Goal: Check status

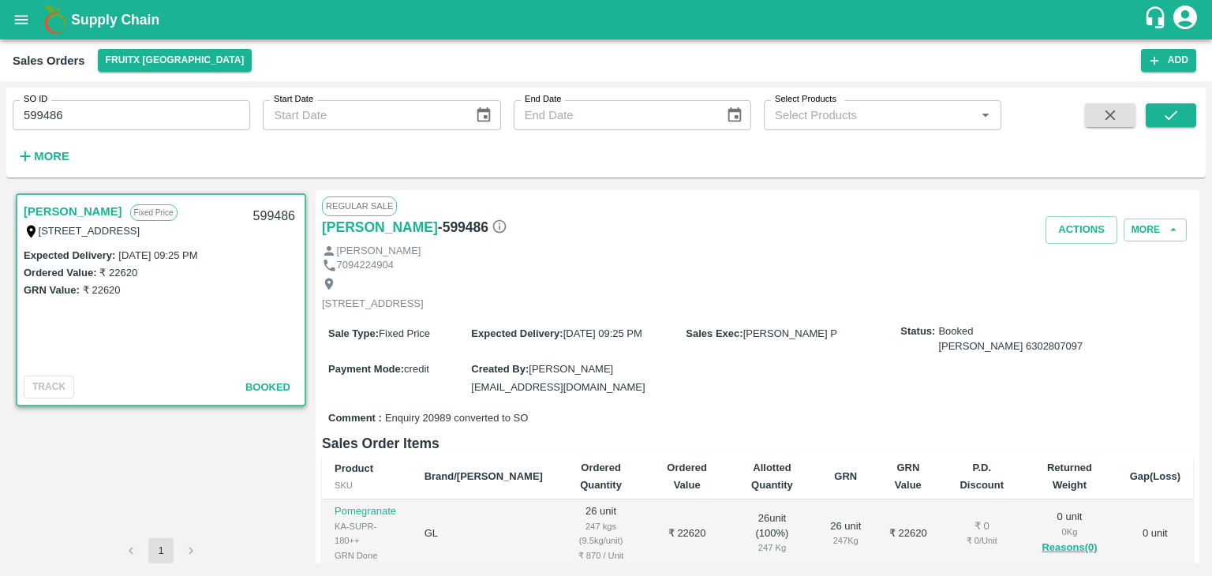
scroll to position [138, 0]
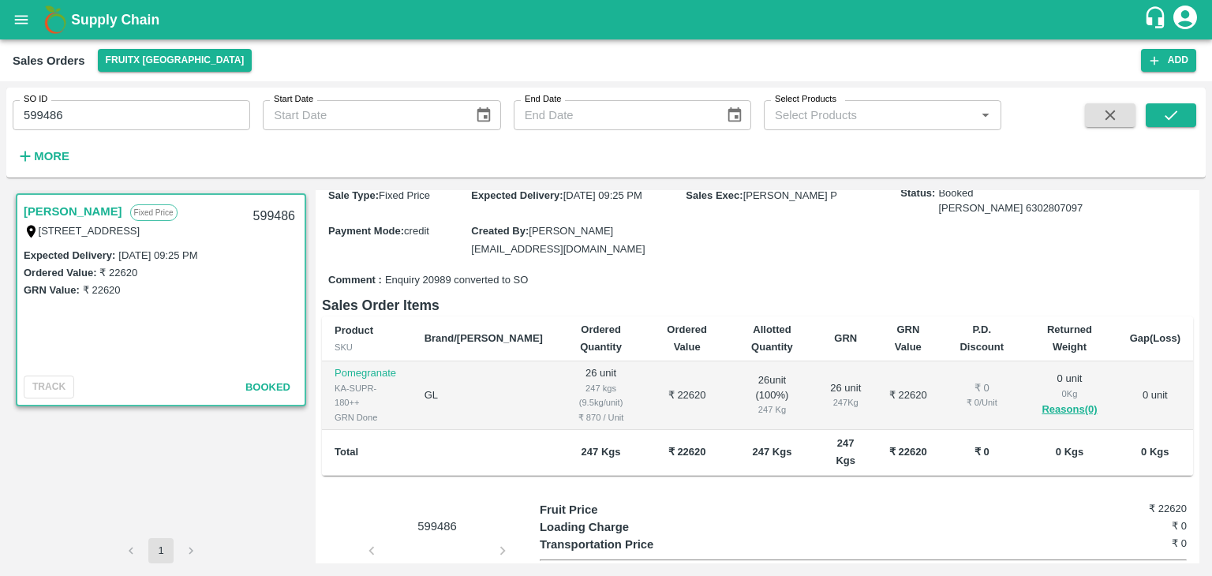
click at [1115, 109] on icon "button" at bounding box center [1109, 114] width 17 height 17
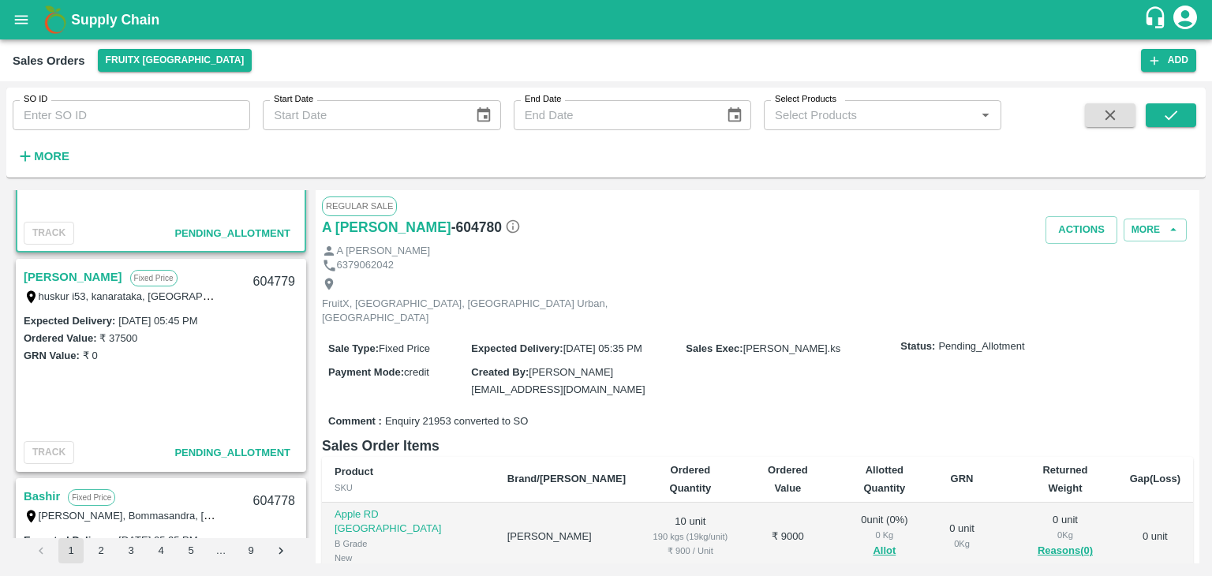
scroll to position [155, 0]
